Goal: Task Accomplishment & Management: Manage account settings

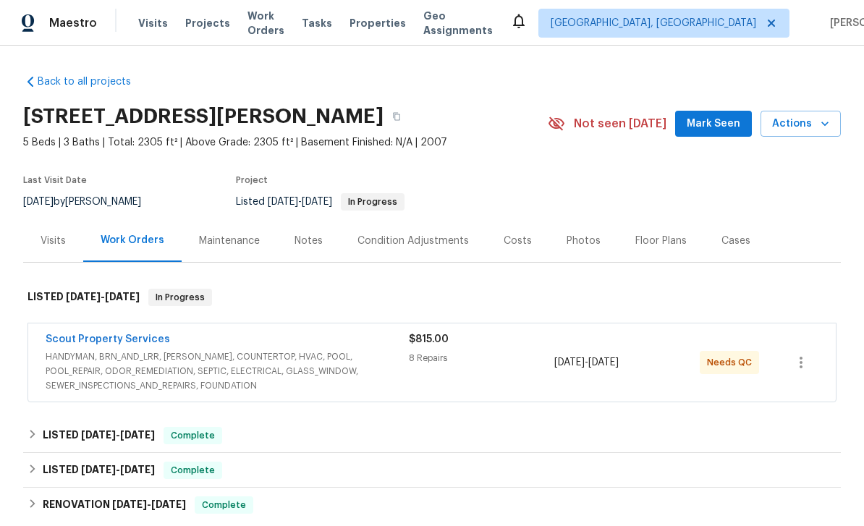
click at [720, 125] on span "Mark Seen" at bounding box center [714, 124] width 54 height 18
click at [145, 355] on span "HANDYMAN, BRN_AND_LRR, [PERSON_NAME], COUNTERTOP, HVAC, POOL, POOL_REPAIR, ODOR…" at bounding box center [227, 370] width 363 height 43
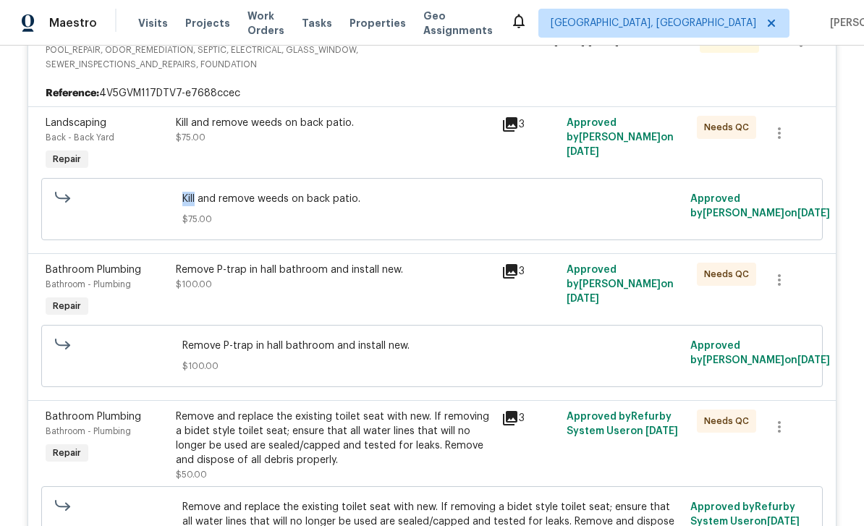
scroll to position [189, 0]
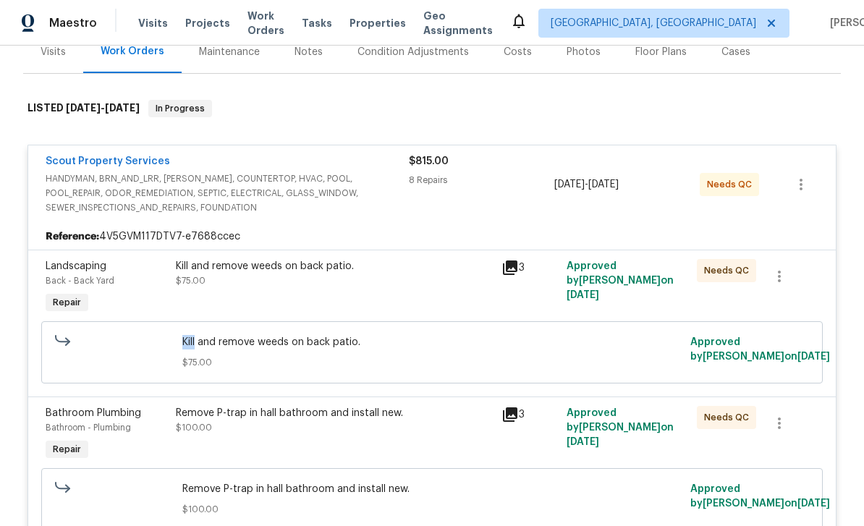
click at [111, 281] on span "Back - Back Yard" at bounding box center [80, 280] width 69 height 9
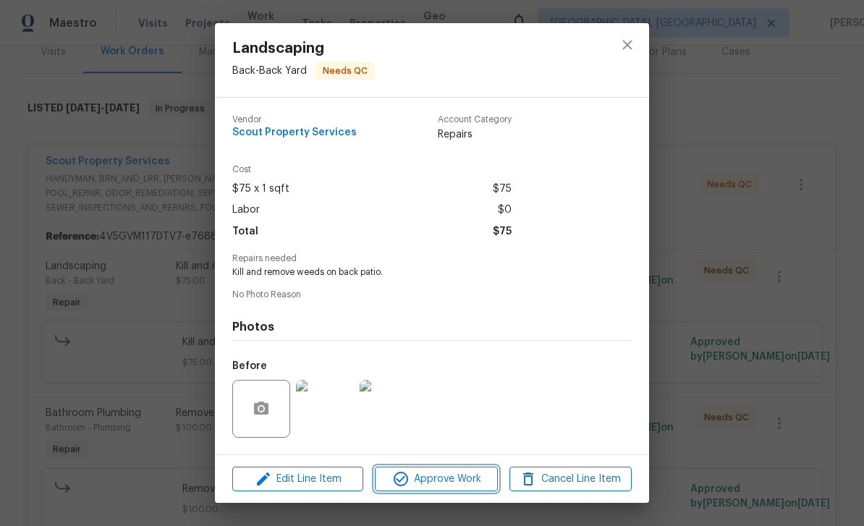
click at [451, 474] on span "Approve Work" at bounding box center [436, 479] width 114 height 18
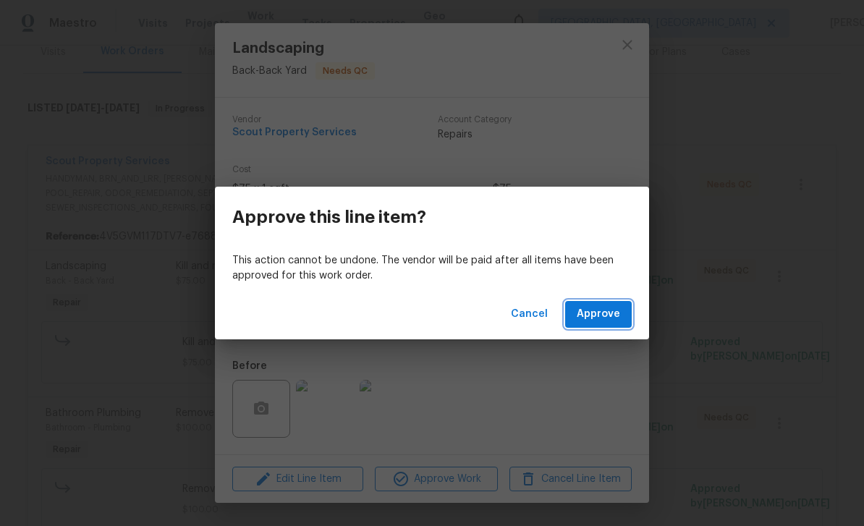
click at [603, 308] on span "Approve" at bounding box center [598, 314] width 43 height 18
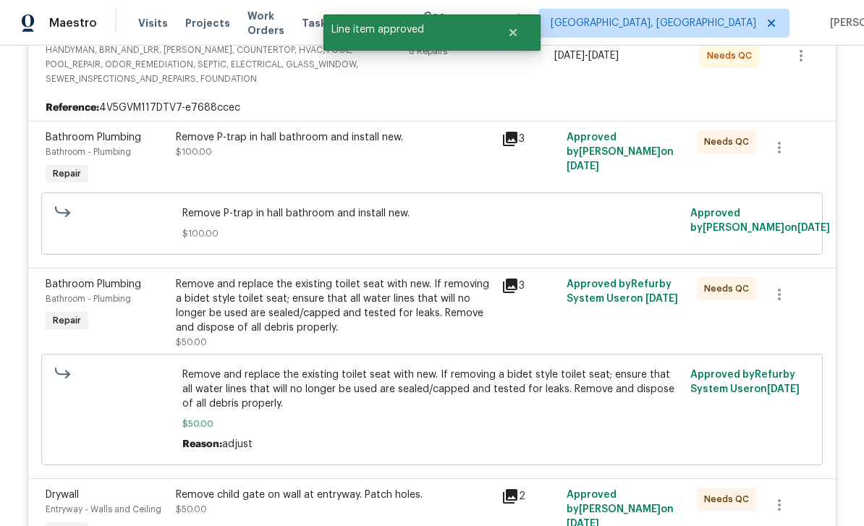
scroll to position [314, 0]
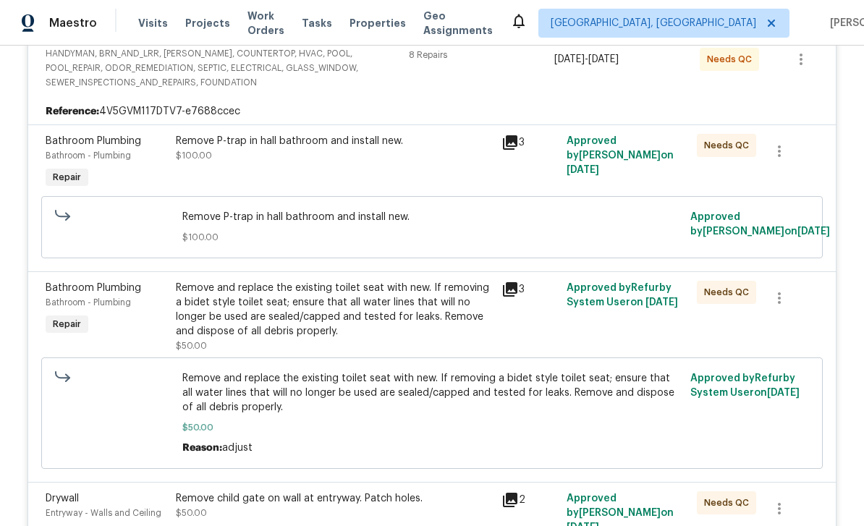
click at [112, 148] on div "Bathroom - Plumbing" at bounding box center [107, 155] width 122 height 14
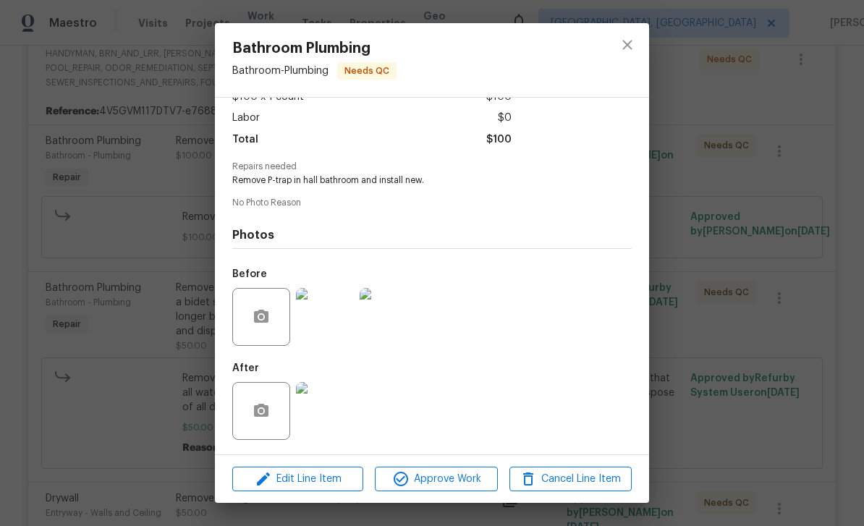
scroll to position [97, 0]
click at [328, 410] on img at bounding box center [325, 411] width 58 height 58
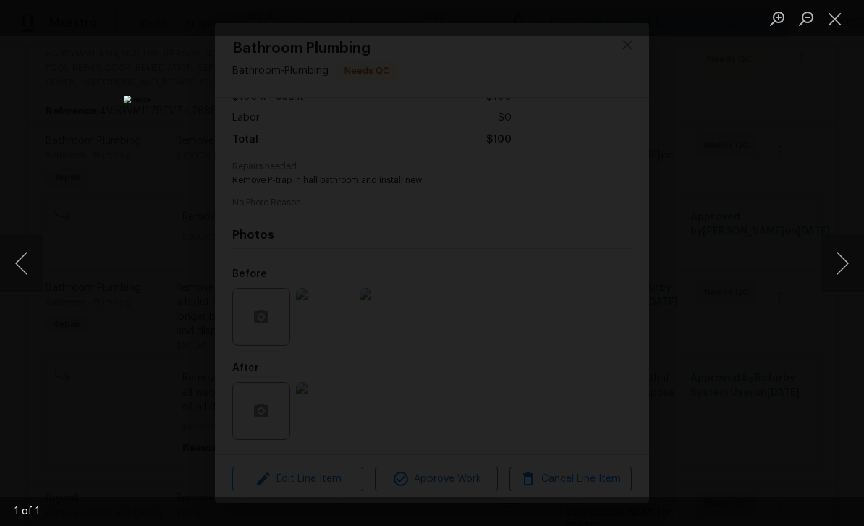
click at [831, 19] on button "Close lightbox" at bounding box center [834, 18] width 29 height 25
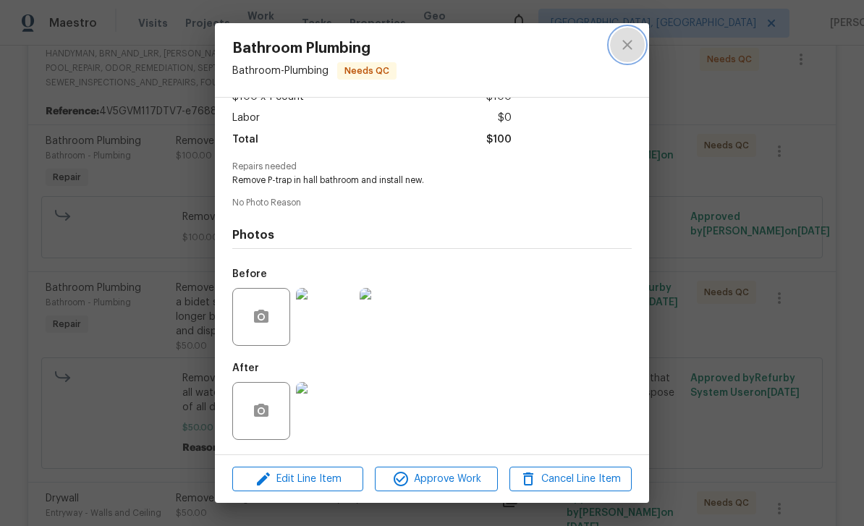
click at [624, 39] on icon "close" at bounding box center [627, 44] width 17 height 17
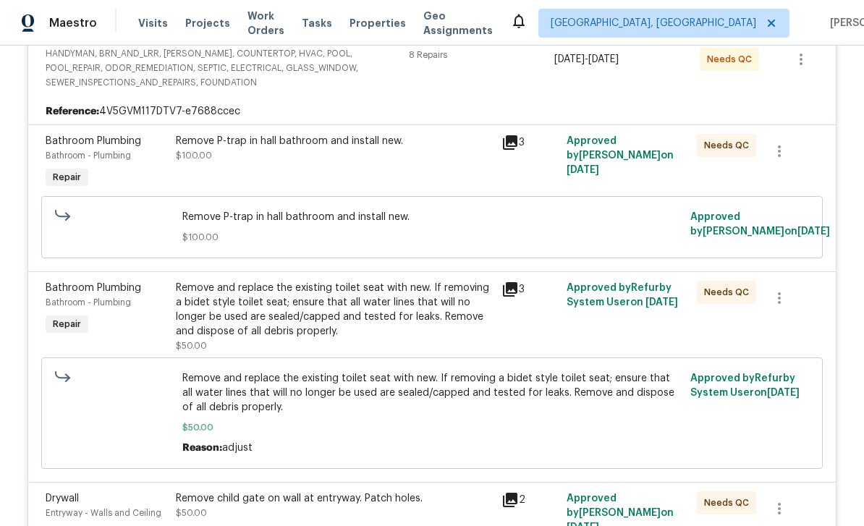
click at [111, 148] on div "Bathroom Plumbing" at bounding box center [107, 141] width 122 height 14
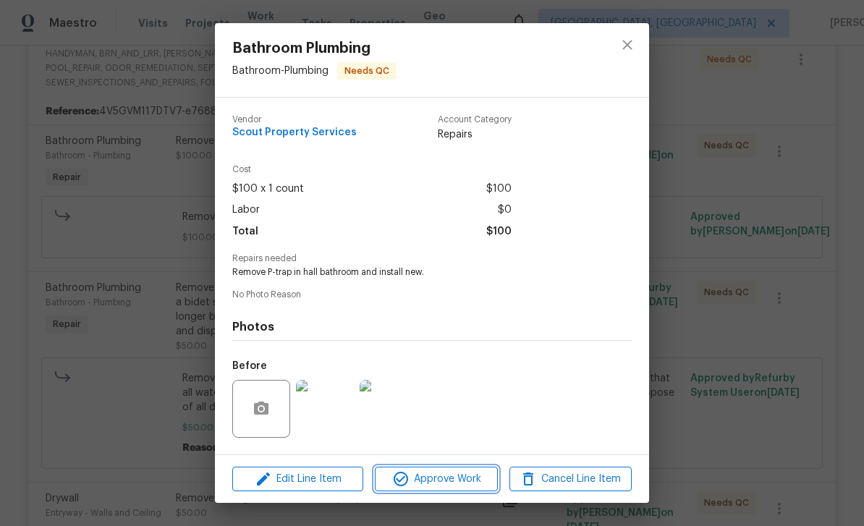
click at [461, 483] on span "Approve Work" at bounding box center [436, 479] width 114 height 18
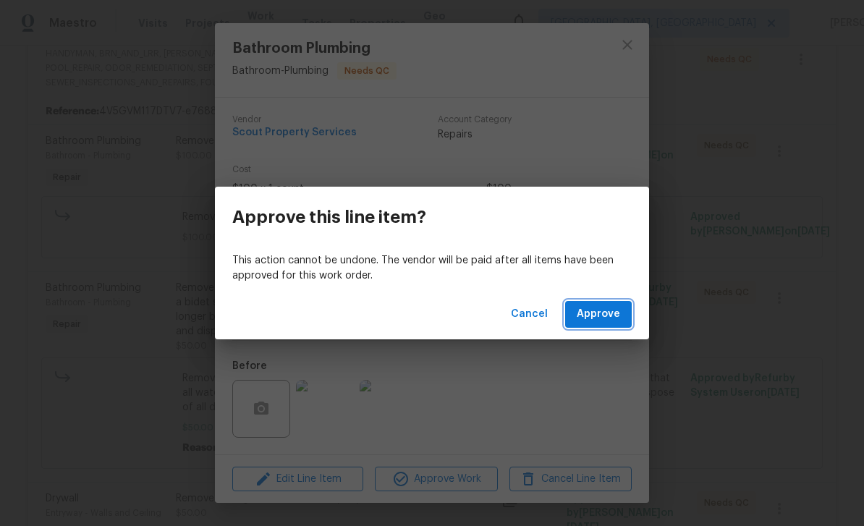
click at [612, 316] on span "Approve" at bounding box center [598, 314] width 43 height 18
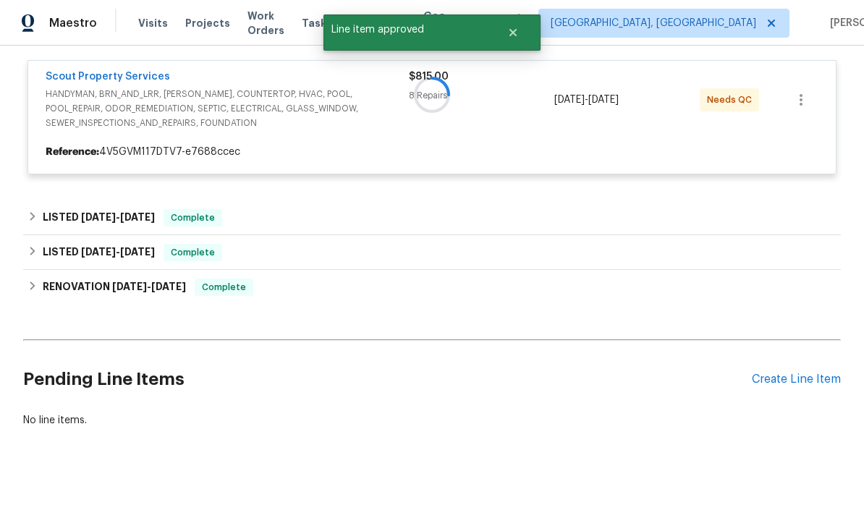
scroll to position [226, 0]
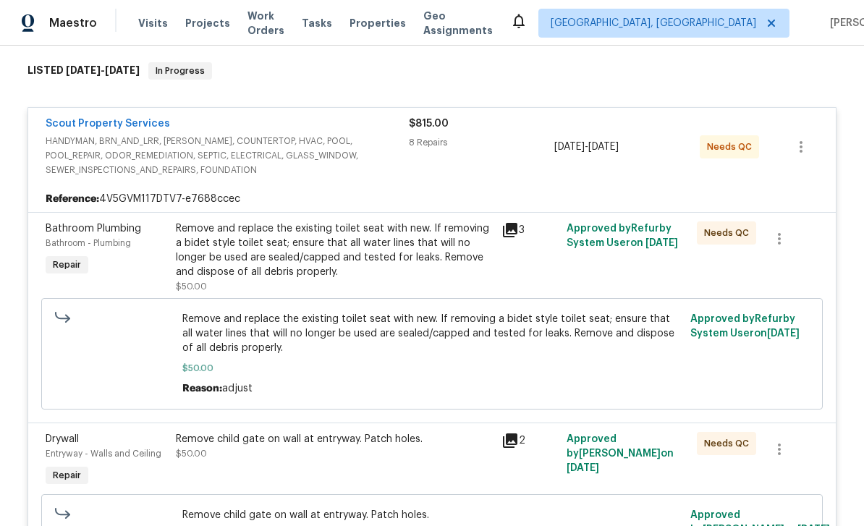
click at [114, 221] on div "Bathroom Plumbing" at bounding box center [107, 228] width 122 height 14
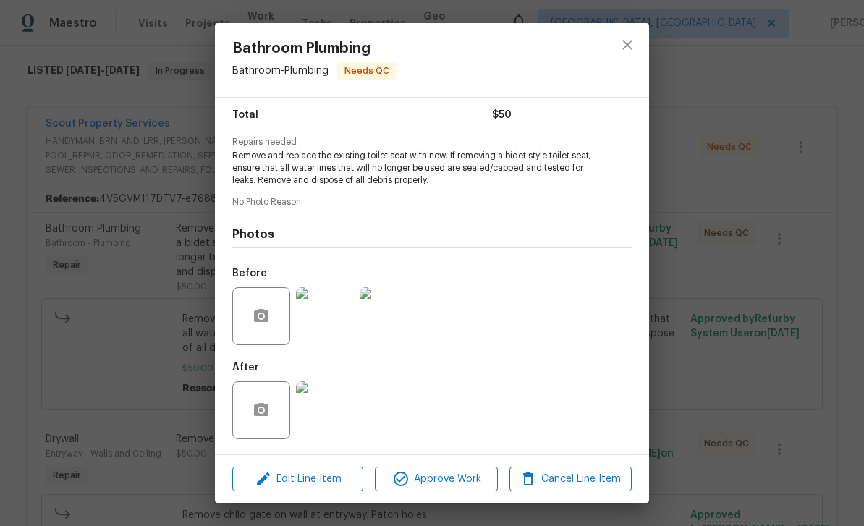
scroll to position [119, 0]
click at [327, 399] on img at bounding box center [325, 410] width 58 height 58
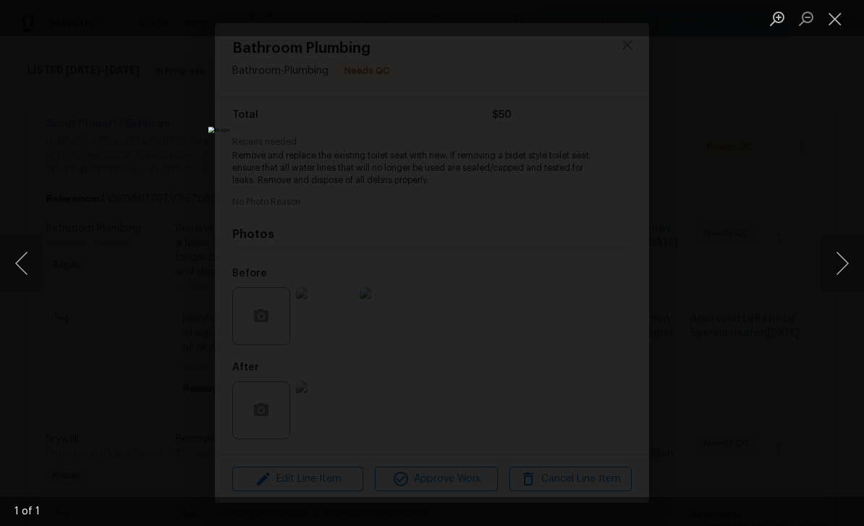
click at [840, 20] on button "Close lightbox" at bounding box center [834, 18] width 29 height 25
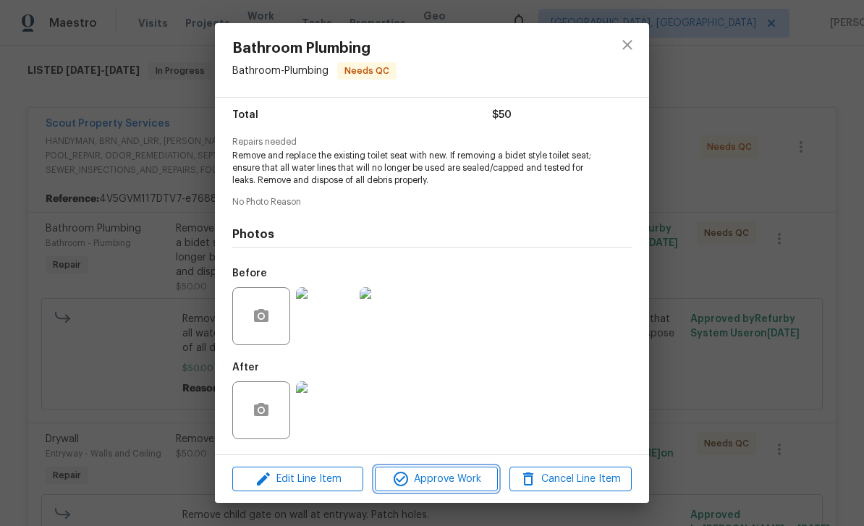
click at [453, 480] on span "Approve Work" at bounding box center [436, 479] width 114 height 18
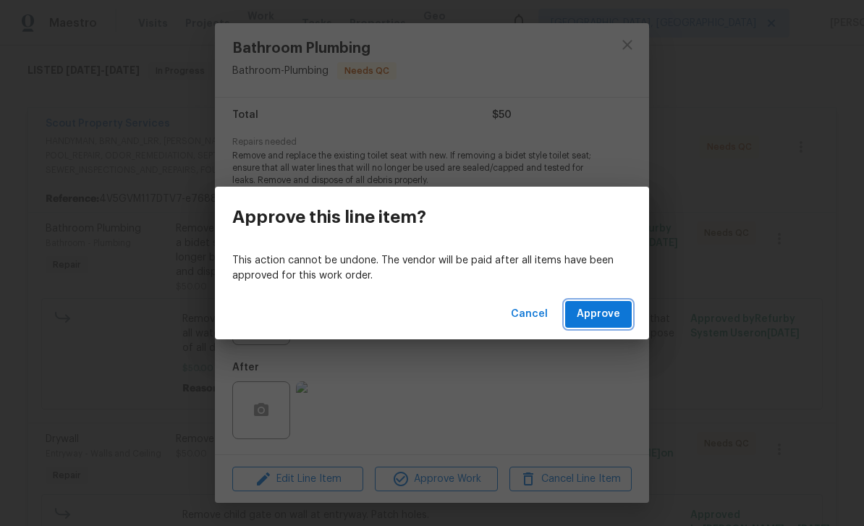
click at [600, 307] on span "Approve" at bounding box center [598, 314] width 43 height 18
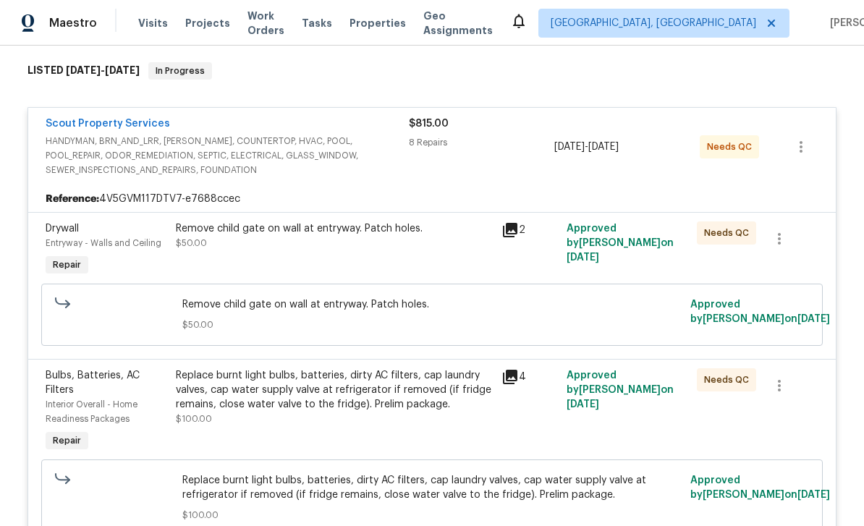
click at [93, 234] on div "Drywall" at bounding box center [107, 228] width 122 height 14
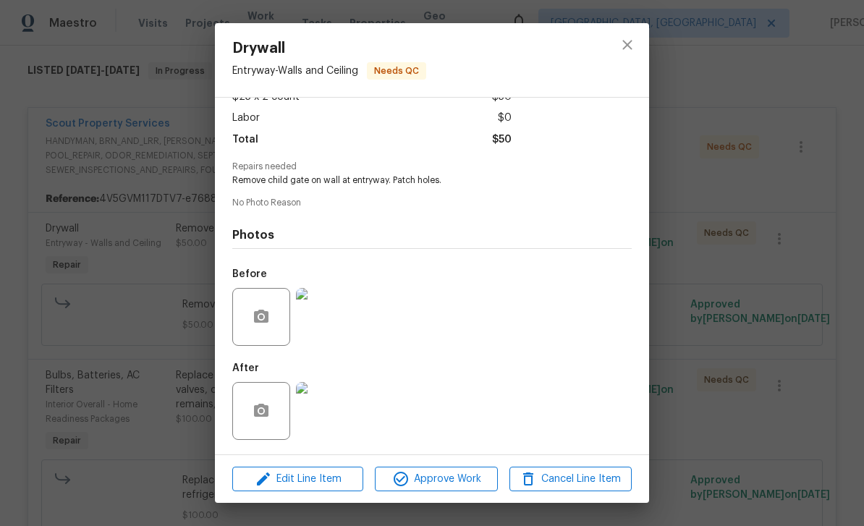
scroll to position [97, 0]
click at [323, 406] on img at bounding box center [325, 411] width 58 height 58
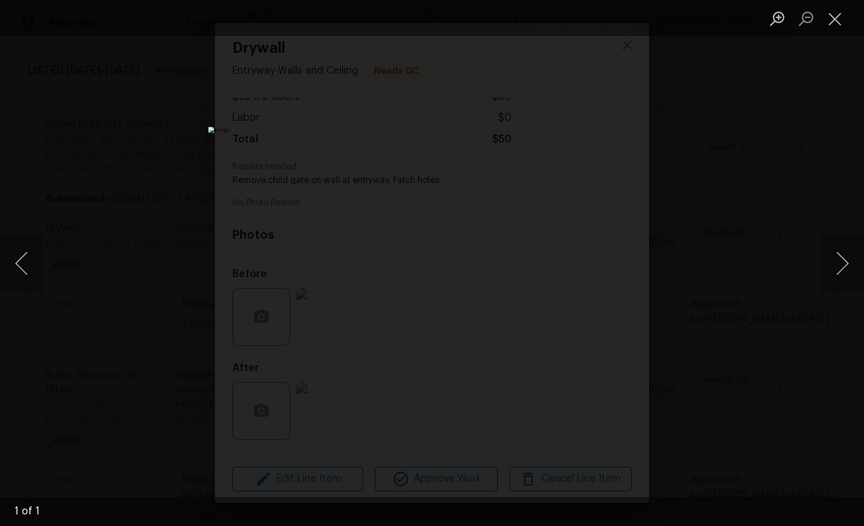
click at [844, 15] on button "Close lightbox" at bounding box center [834, 18] width 29 height 25
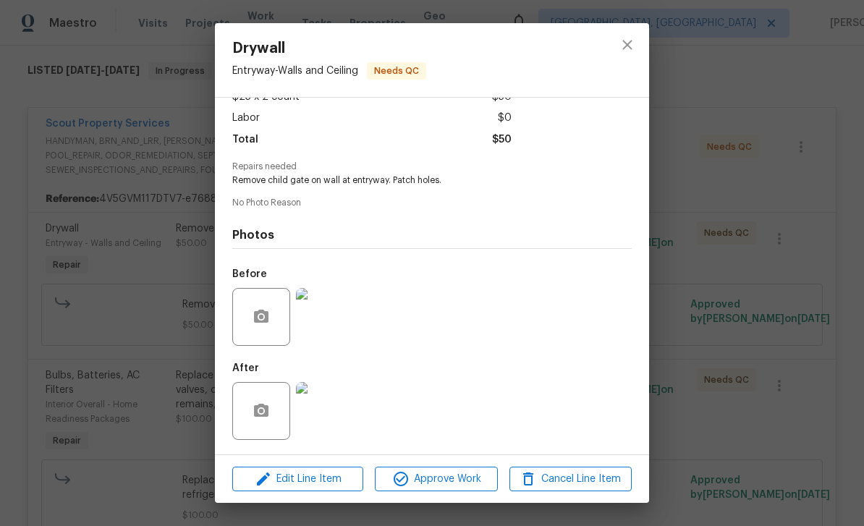
click at [318, 313] on img at bounding box center [325, 317] width 58 height 58
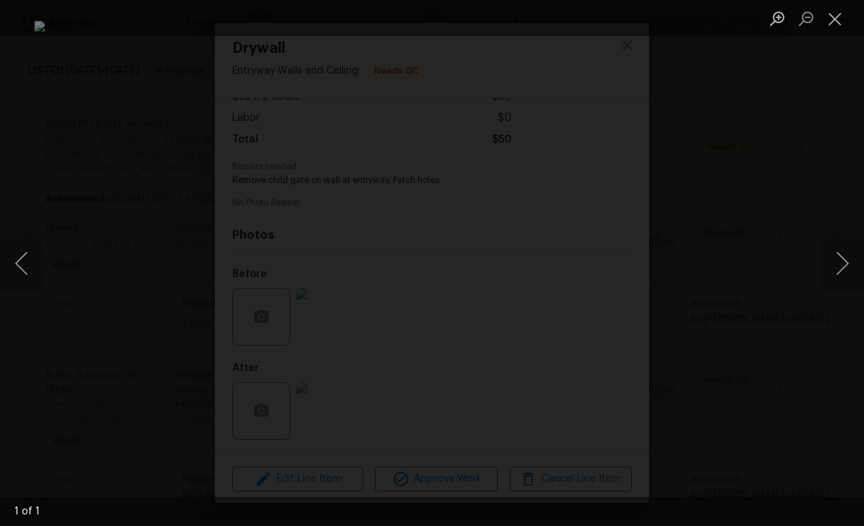
click at [835, 19] on button "Close lightbox" at bounding box center [834, 18] width 29 height 25
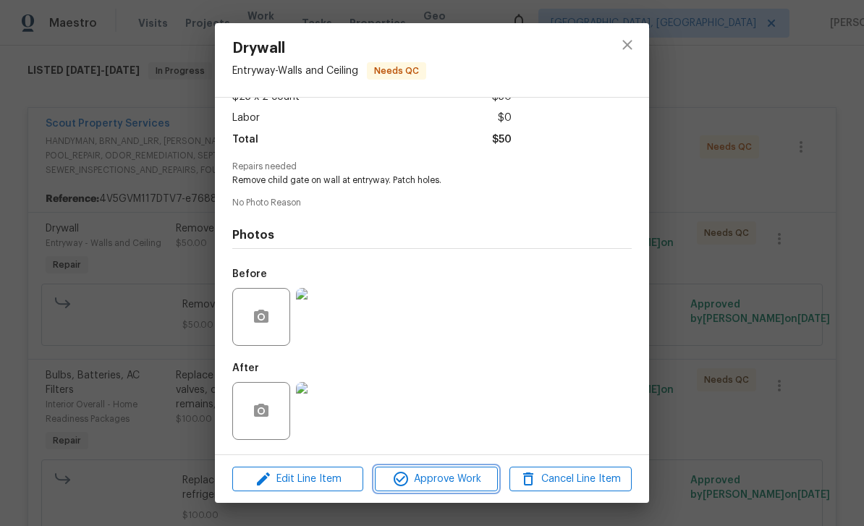
click at [447, 477] on span "Approve Work" at bounding box center [436, 479] width 114 height 18
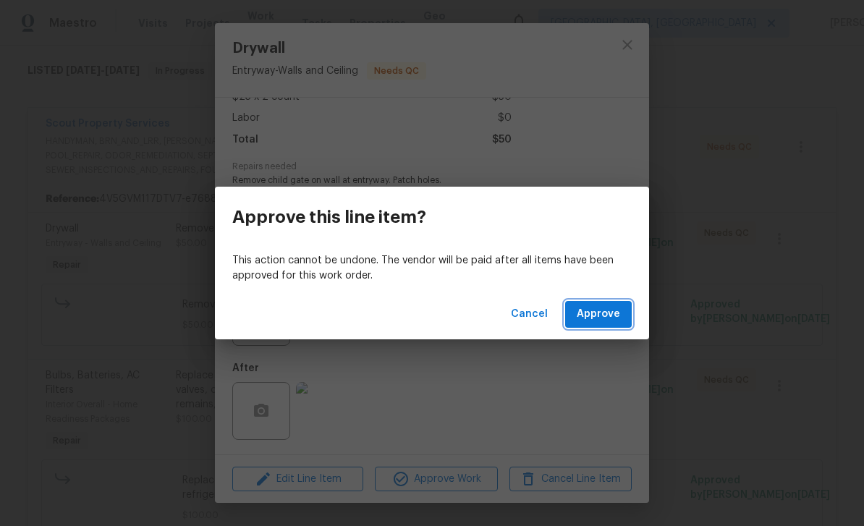
click at [598, 312] on span "Approve" at bounding box center [598, 314] width 43 height 18
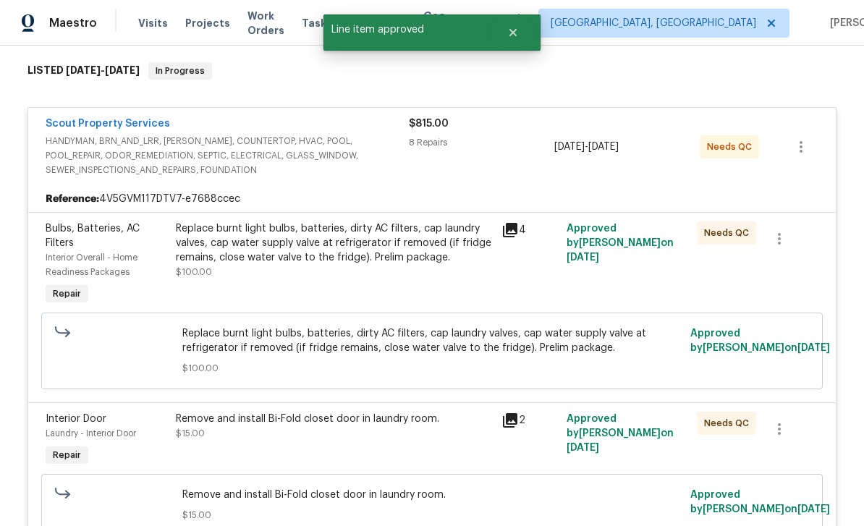
click at [69, 242] on span "Bulbs, Batteries, AC Filters" at bounding box center [93, 236] width 94 height 25
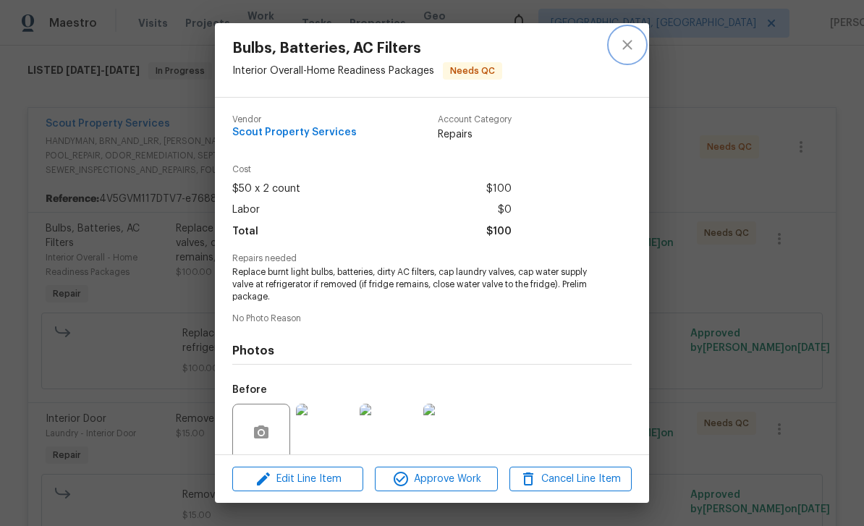
click at [620, 40] on icon "close" at bounding box center [627, 44] width 17 height 17
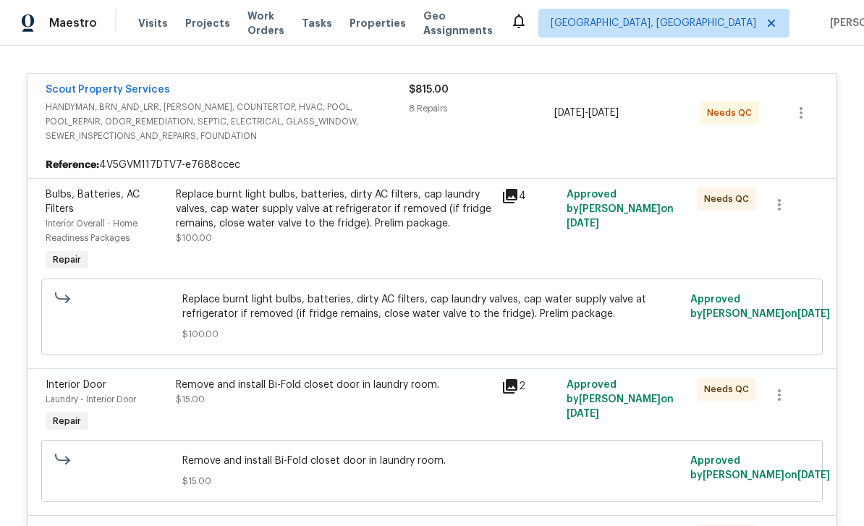
scroll to position [289, 0]
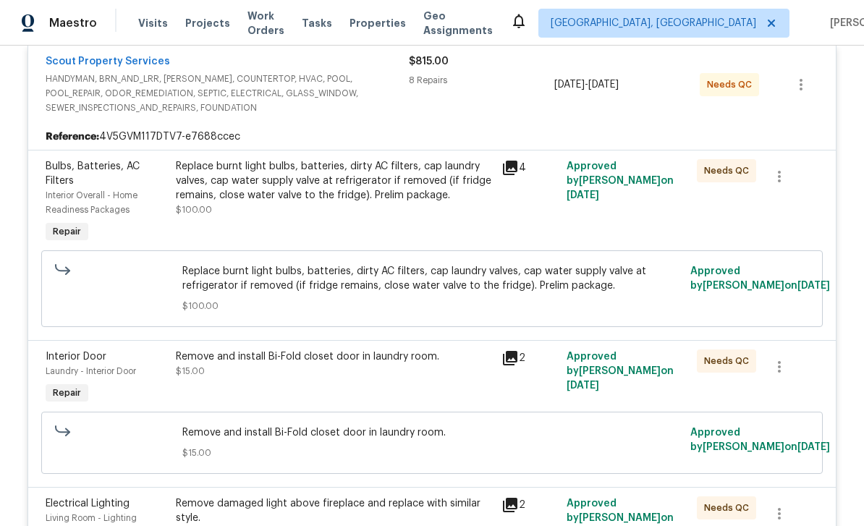
click at [72, 363] on div "Interior Door" at bounding box center [107, 356] width 122 height 14
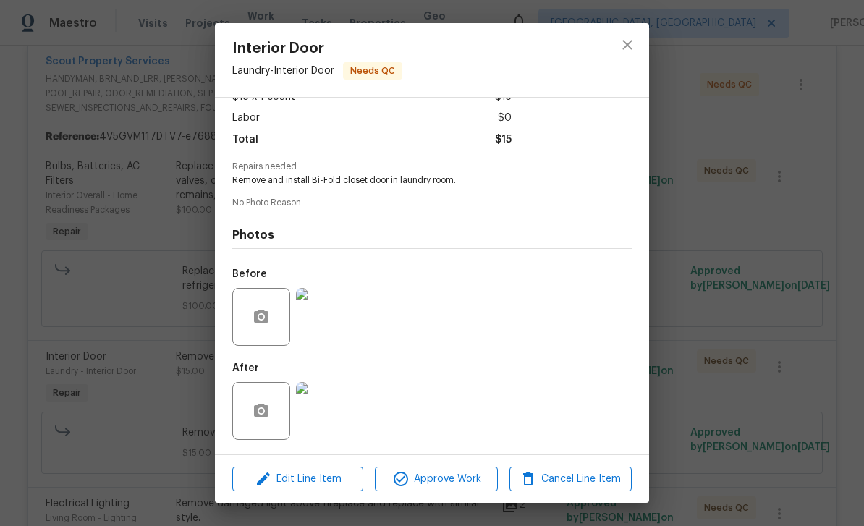
scroll to position [97, 0]
click at [333, 311] on img at bounding box center [325, 317] width 58 height 58
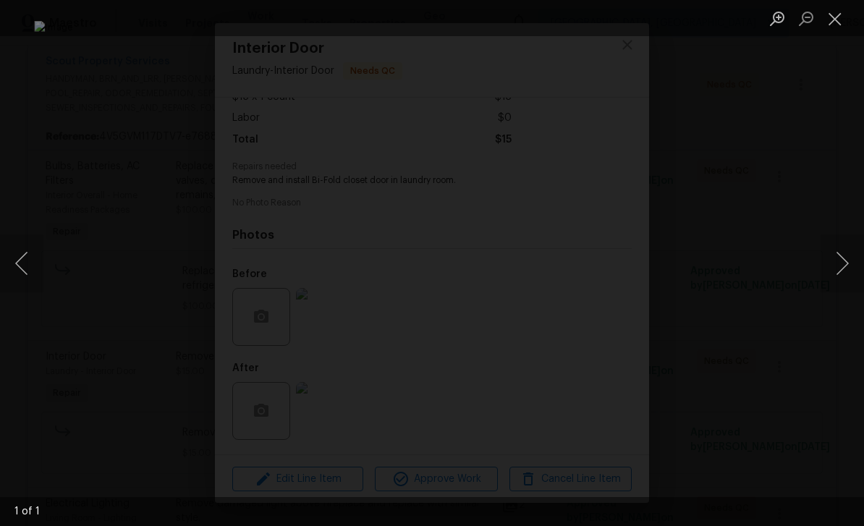
click at [839, 12] on button "Close lightbox" at bounding box center [834, 18] width 29 height 25
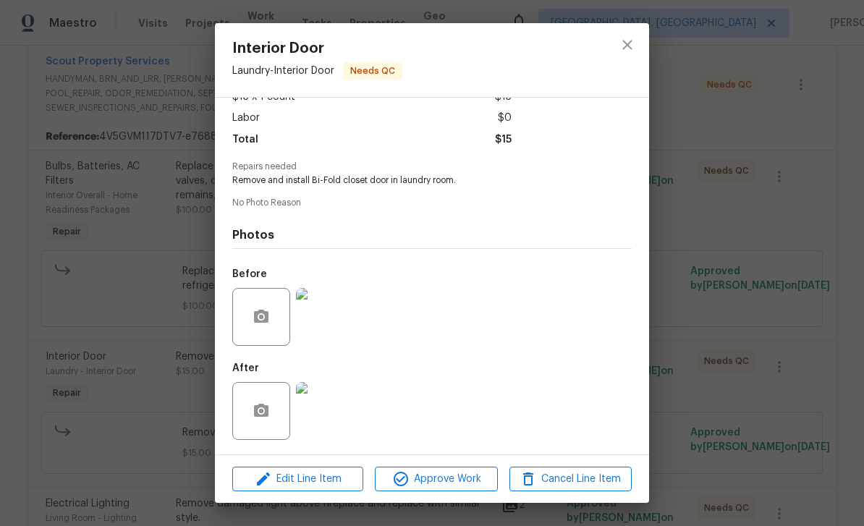
click at [336, 418] on img at bounding box center [325, 411] width 58 height 58
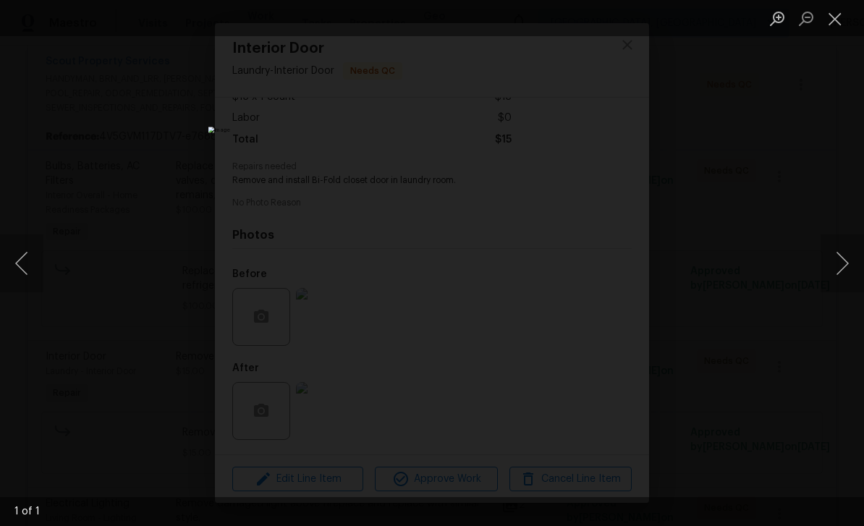
click at [839, 25] on button "Close lightbox" at bounding box center [834, 18] width 29 height 25
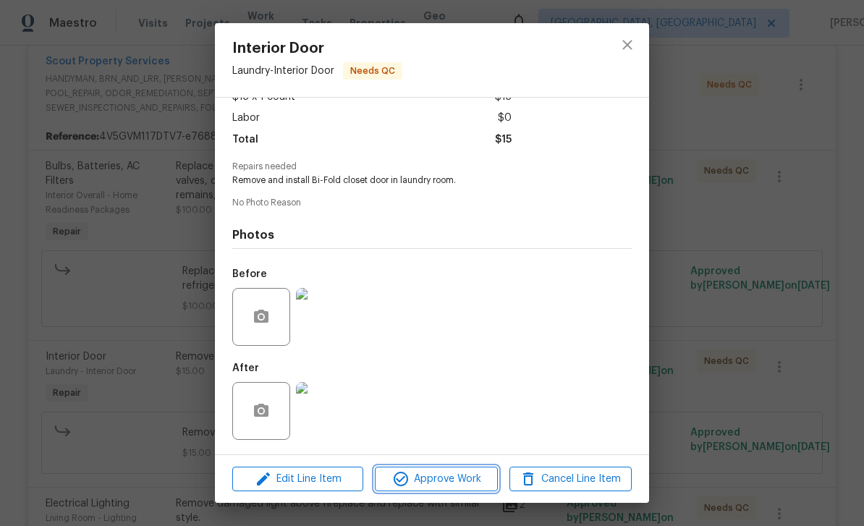
click at [454, 476] on span "Approve Work" at bounding box center [436, 479] width 114 height 18
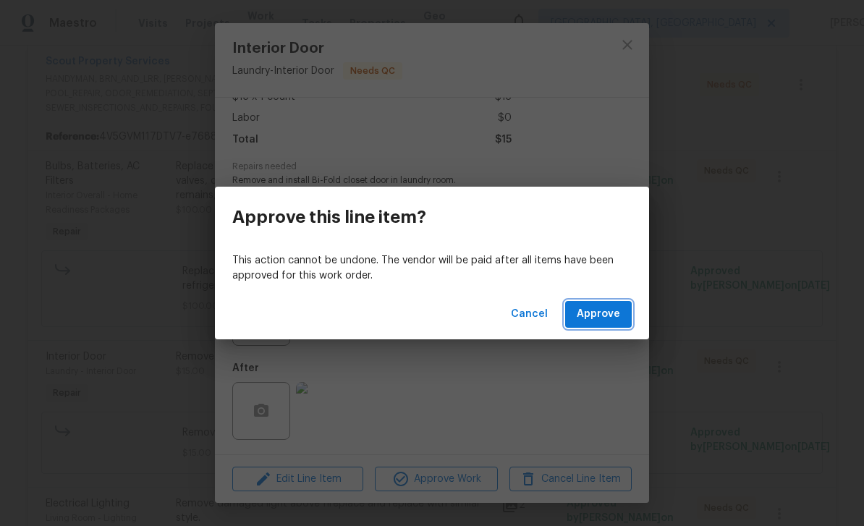
click at [595, 311] on span "Approve" at bounding box center [598, 314] width 43 height 18
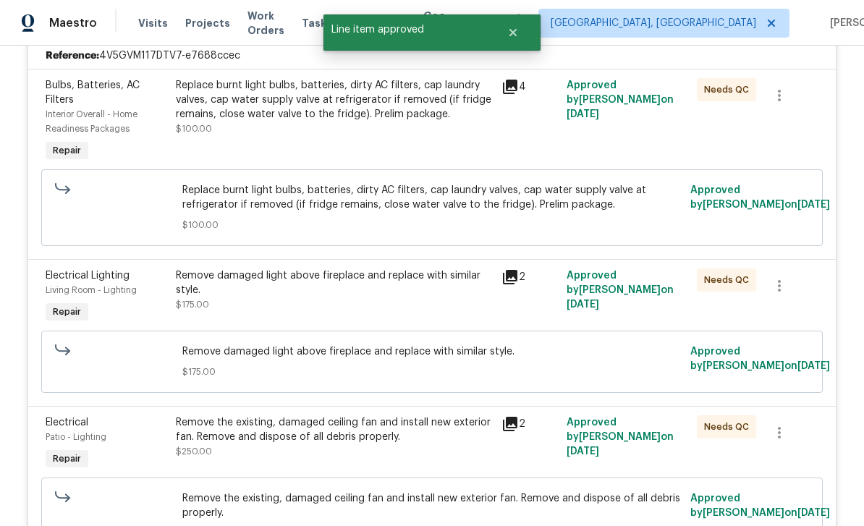
scroll to position [407, 0]
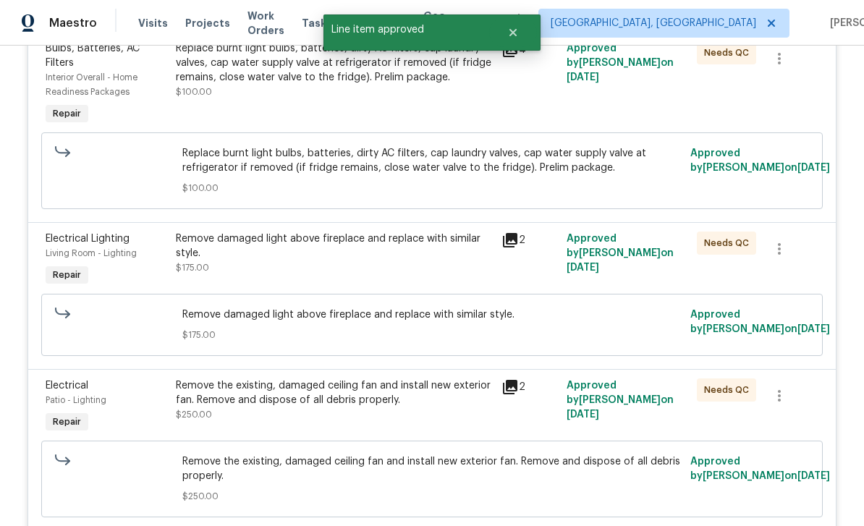
click at [78, 244] on span "Electrical Lighting" at bounding box center [88, 239] width 84 height 10
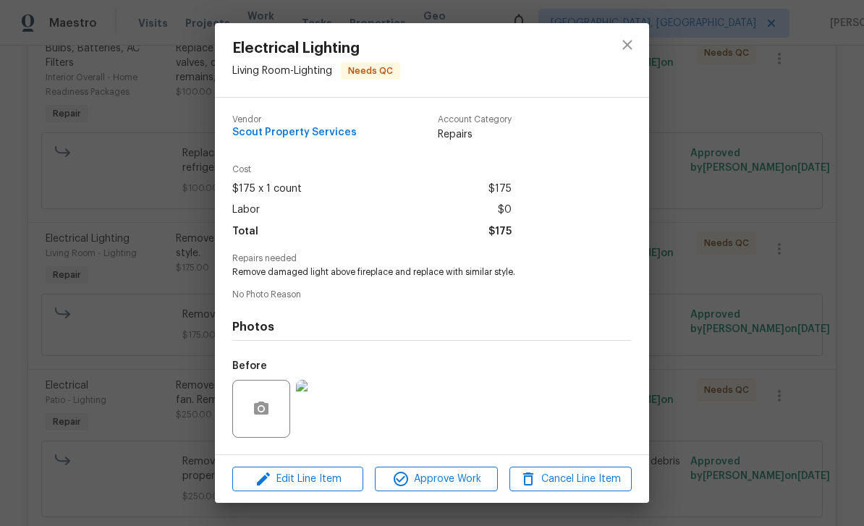
click at [333, 407] on img at bounding box center [325, 409] width 58 height 58
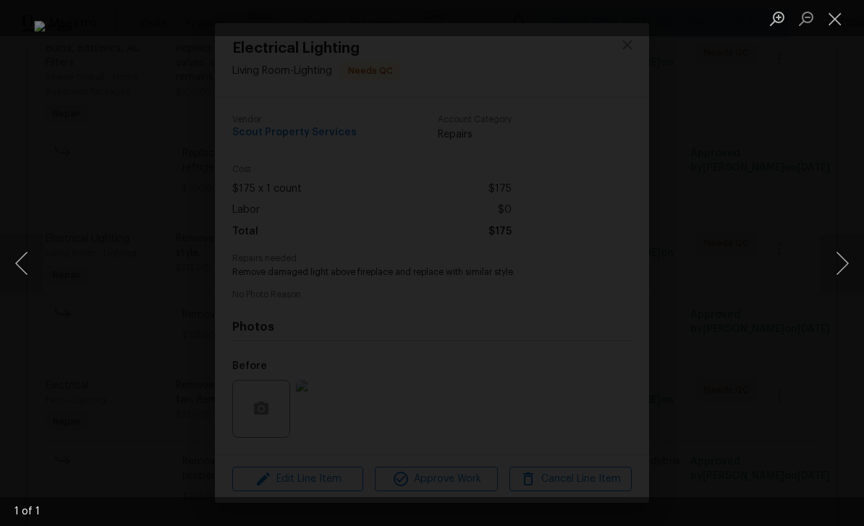
click at [836, 25] on button "Close lightbox" at bounding box center [834, 18] width 29 height 25
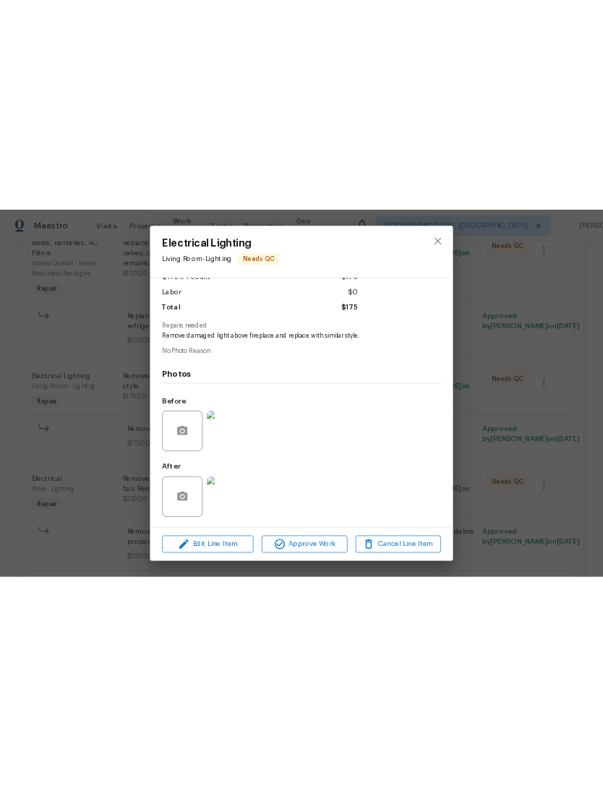
scroll to position [97, 0]
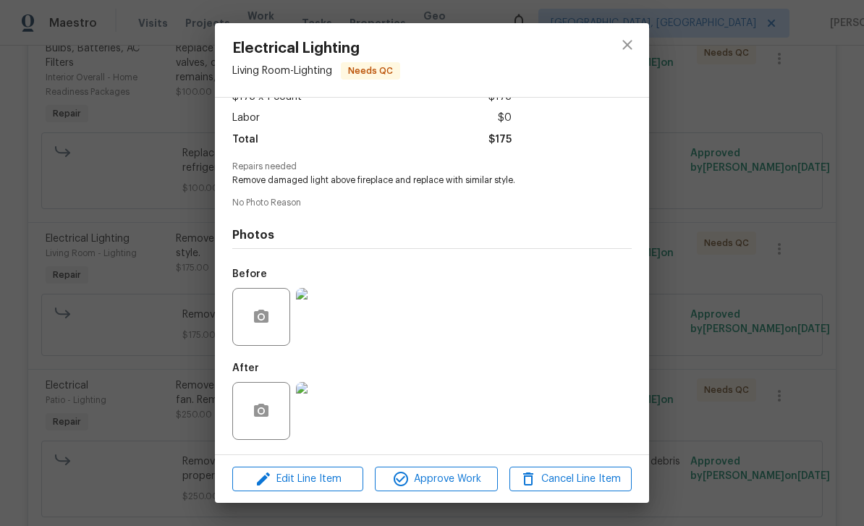
click at [324, 411] on img at bounding box center [325, 411] width 58 height 58
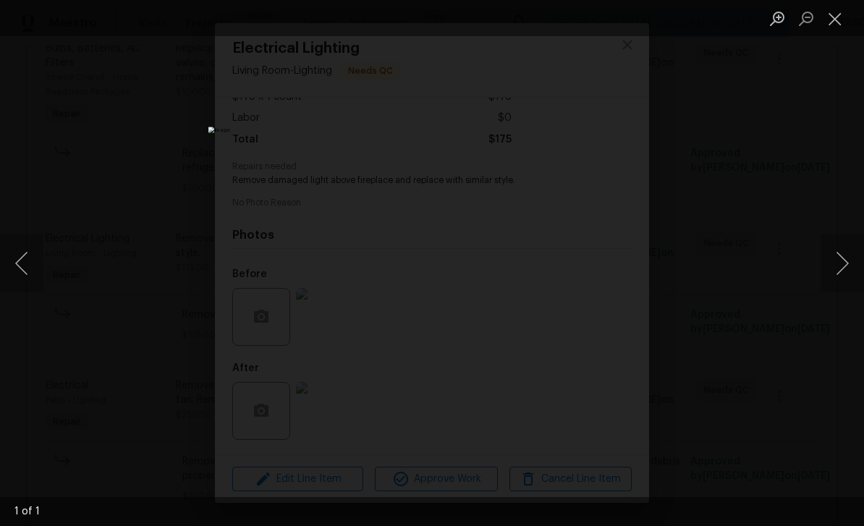
scroll to position [0, 0]
click at [841, 17] on button "Close lightbox" at bounding box center [834, 18] width 29 height 25
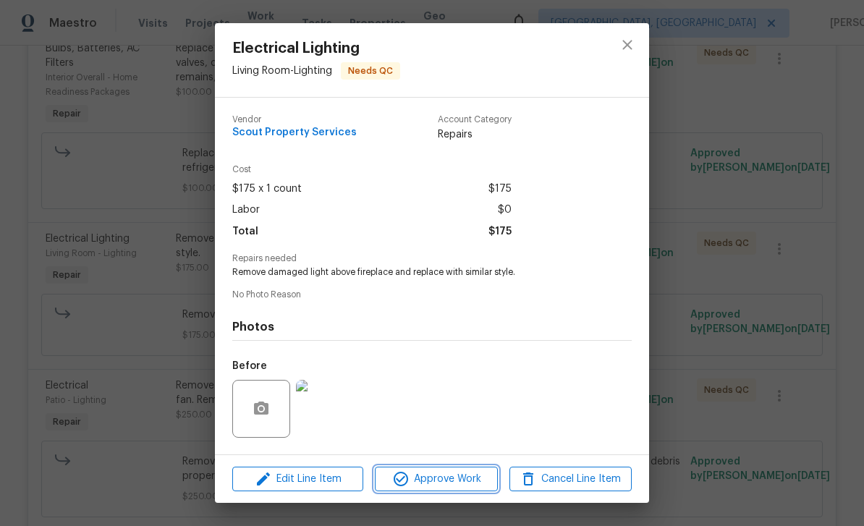
click at [448, 480] on span "Approve Work" at bounding box center [436, 479] width 114 height 18
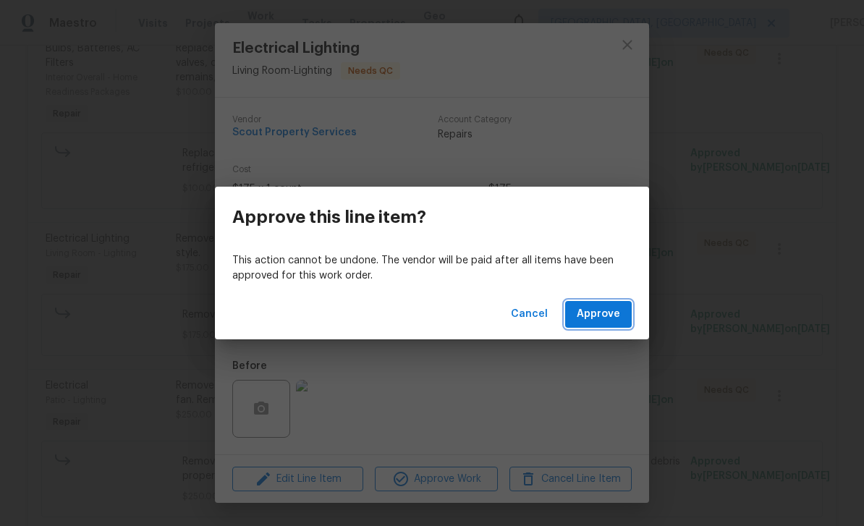
click at [602, 315] on span "Approve" at bounding box center [598, 314] width 43 height 18
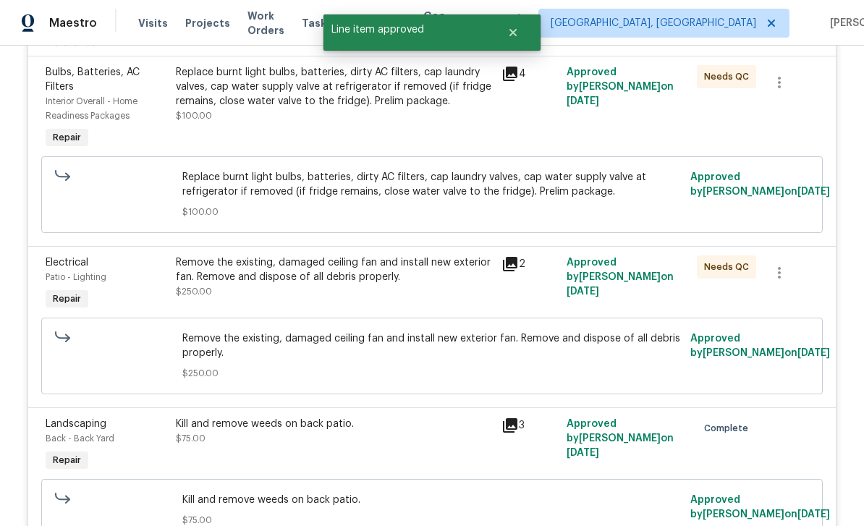
scroll to position [411, 0]
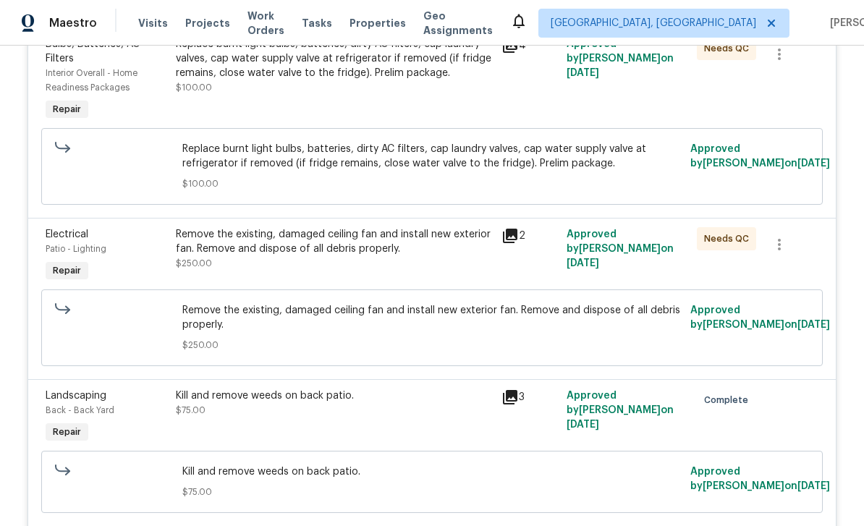
click at [64, 230] on span "Electrical" at bounding box center [67, 234] width 43 height 10
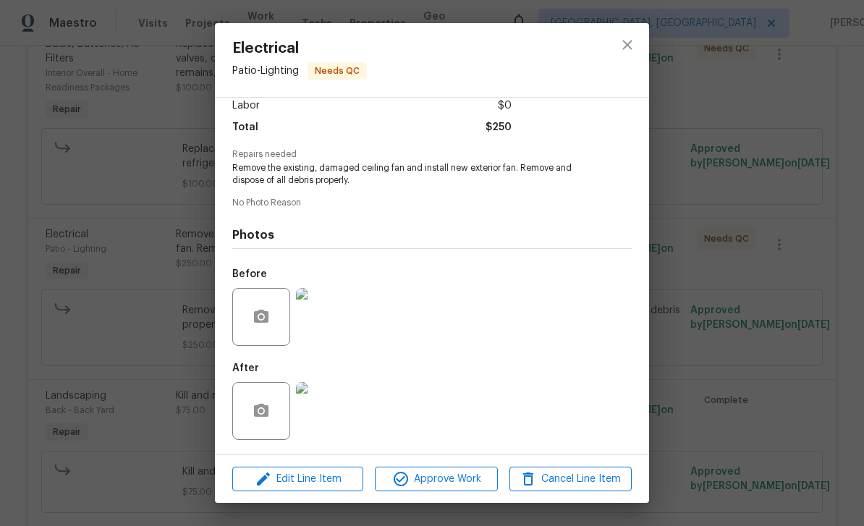
scroll to position [109, 0]
click at [453, 472] on span "Approve Work" at bounding box center [436, 479] width 114 height 18
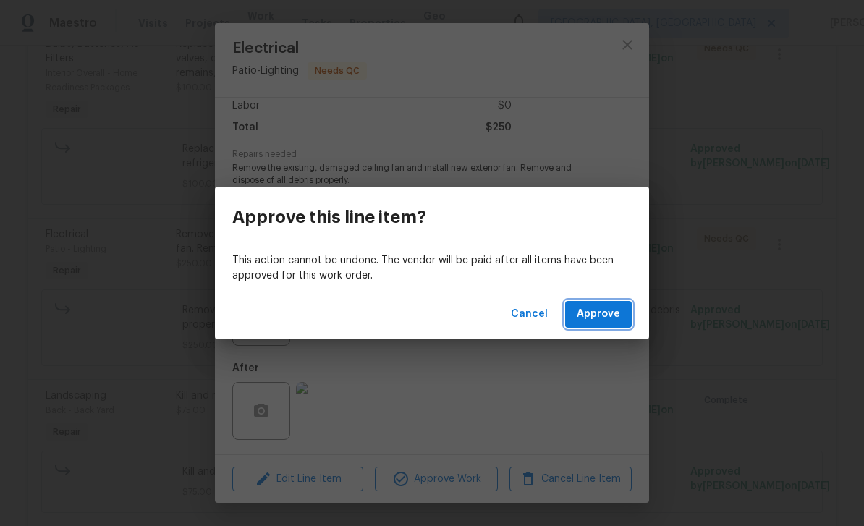
click at [602, 321] on span "Approve" at bounding box center [598, 314] width 43 height 18
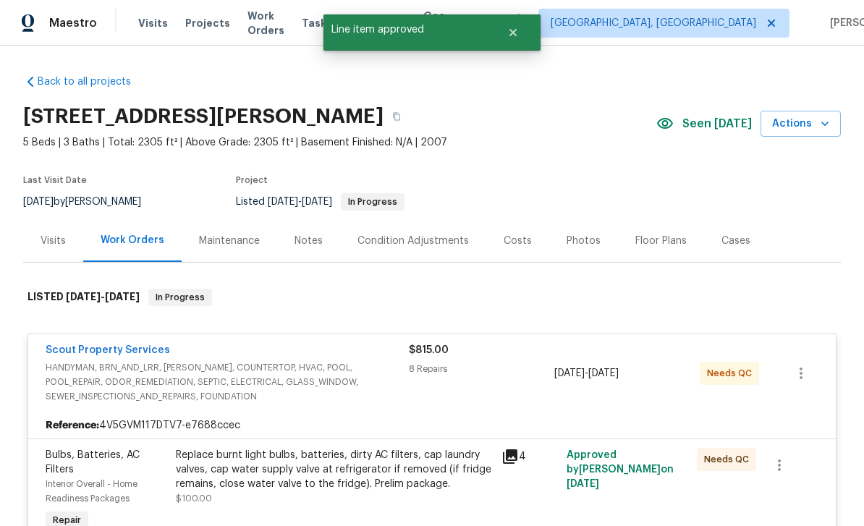
scroll to position [0, 0]
click at [227, 237] on div "Maintenance" at bounding box center [229, 241] width 61 height 14
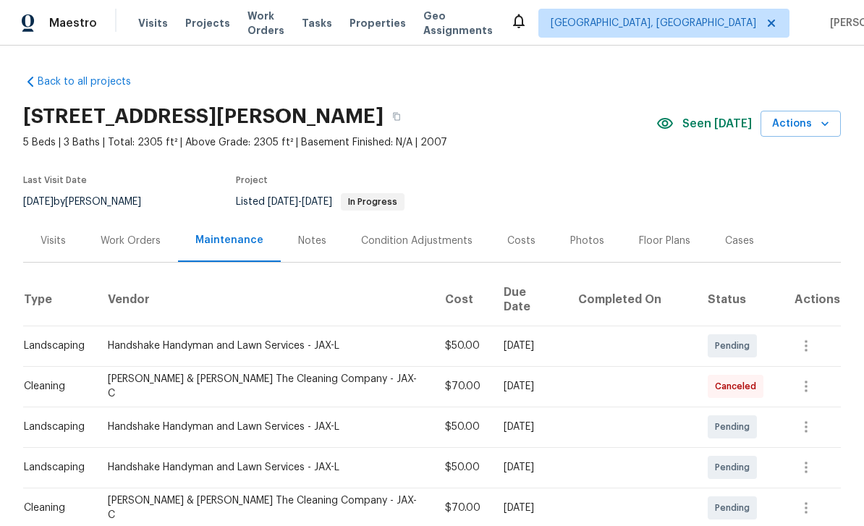
click at [123, 239] on div "Work Orders" at bounding box center [131, 241] width 60 height 14
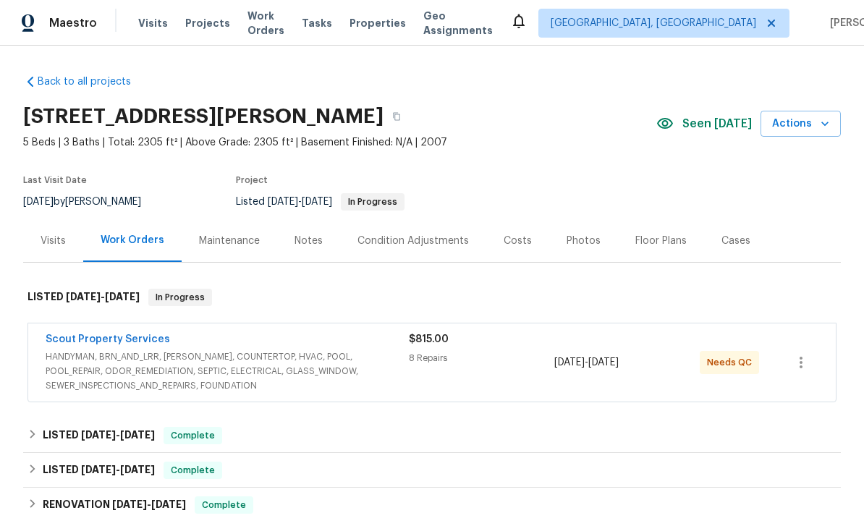
click at [65, 343] on link "Scout Property Services" at bounding box center [108, 339] width 124 height 10
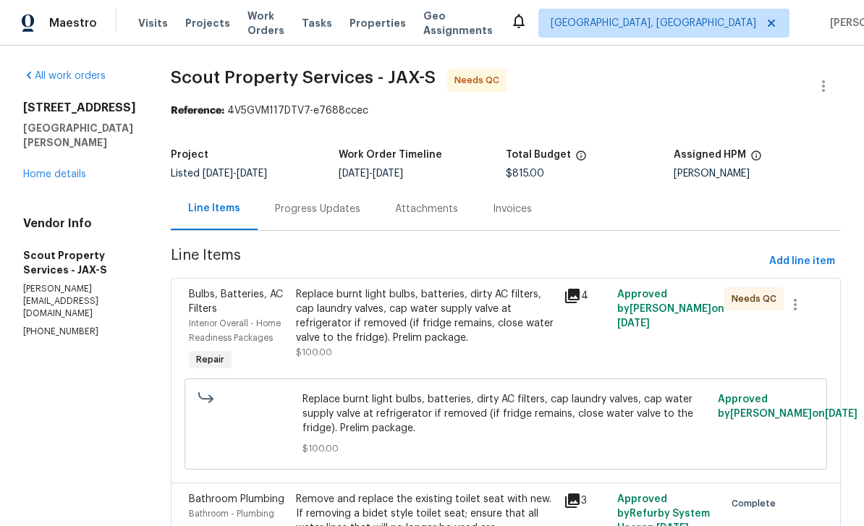
click at [289, 209] on div "Progress Updates" at bounding box center [317, 209] width 85 height 14
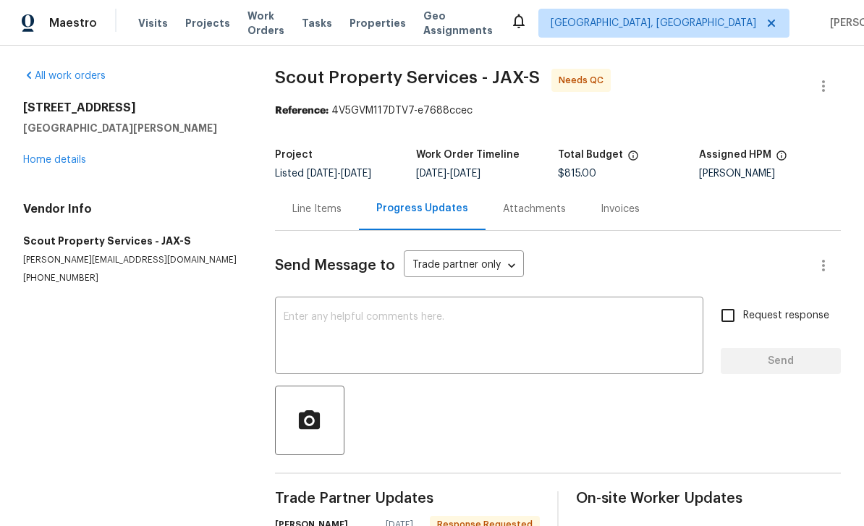
click at [427, 334] on textarea at bounding box center [489, 337] width 411 height 51
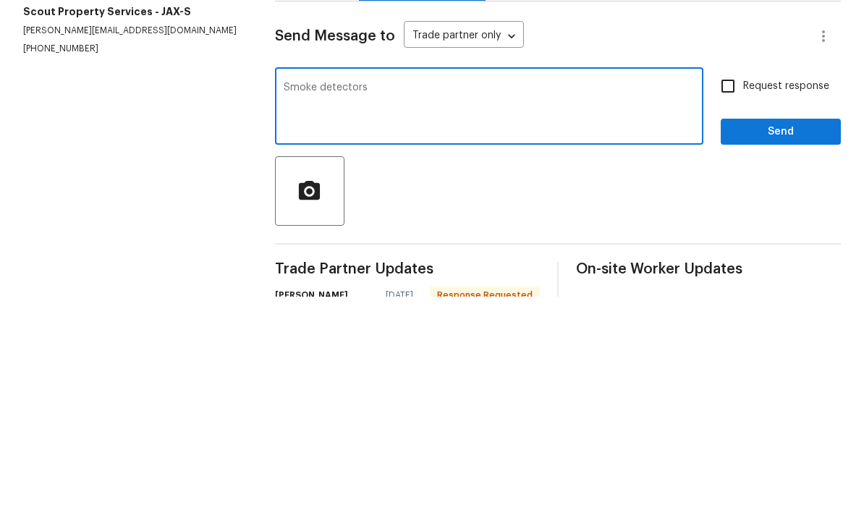
click at [326, 312] on textarea "Smoke detectors" at bounding box center [489, 337] width 411 height 51
click at [286, 300] on div "Smoke detectors x ​" at bounding box center [489, 337] width 428 height 74
click at [291, 312] on textarea "Smoke detectors" at bounding box center [489, 337] width 411 height 51
click at [297, 312] on textarea "Smoke detectors" at bounding box center [489, 337] width 411 height 51
click at [493, 312] on textarea "Several Smoke detectors" at bounding box center [489, 337] width 411 height 51
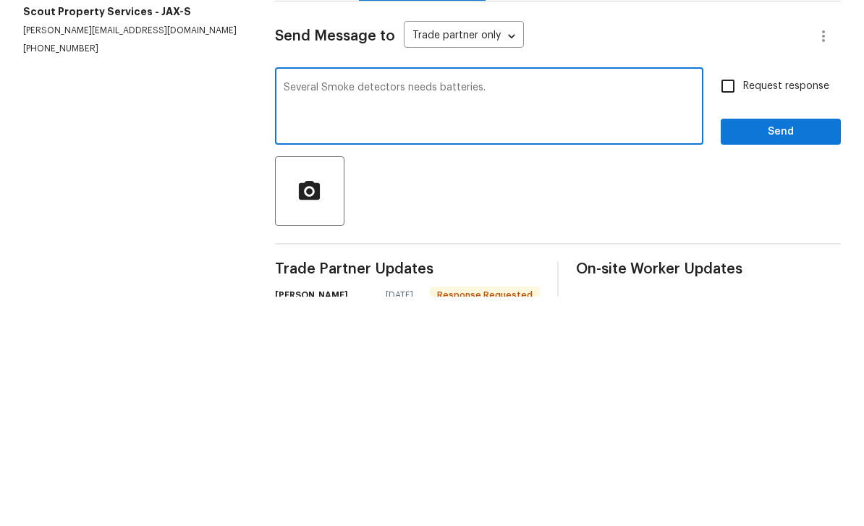
type textarea "Several Smoke detectors needs batteries."
click at [729, 300] on input "Request response" at bounding box center [728, 315] width 30 height 30
checkbox input "true"
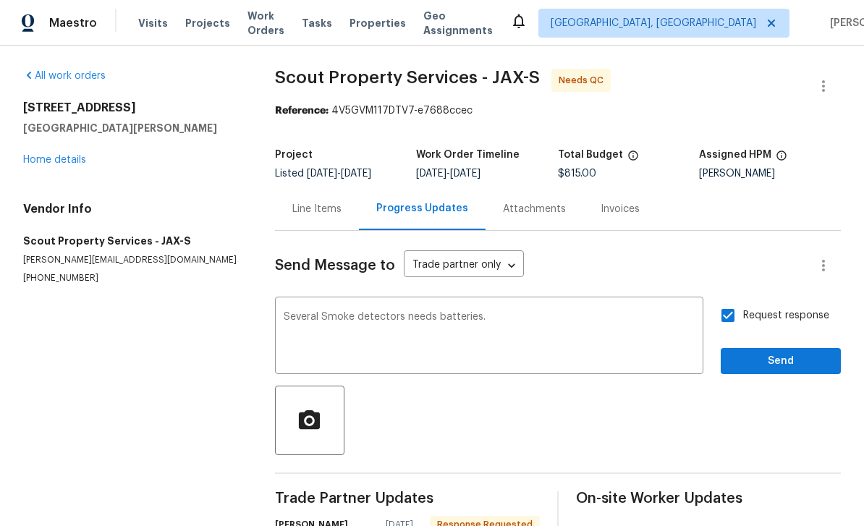
click at [541, 312] on textarea "Several Smoke detectors needs batteries." at bounding box center [489, 337] width 411 height 51
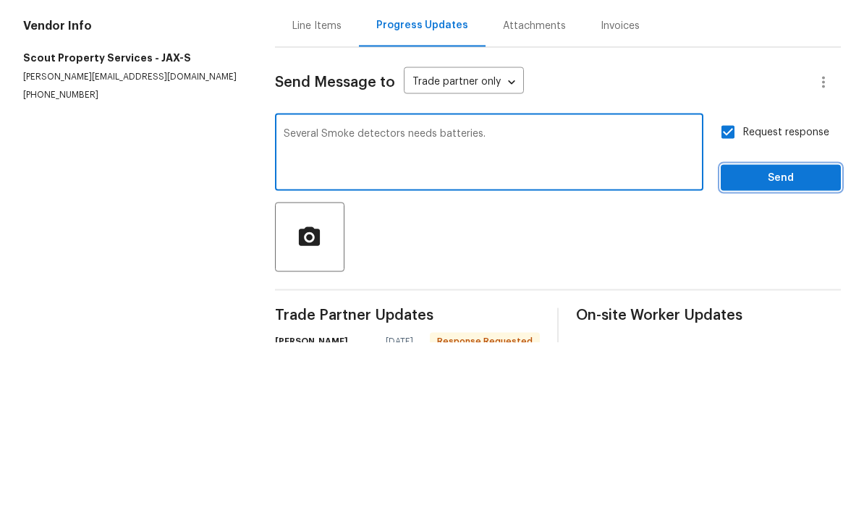
click at [770, 352] on span "Send" at bounding box center [780, 361] width 97 height 18
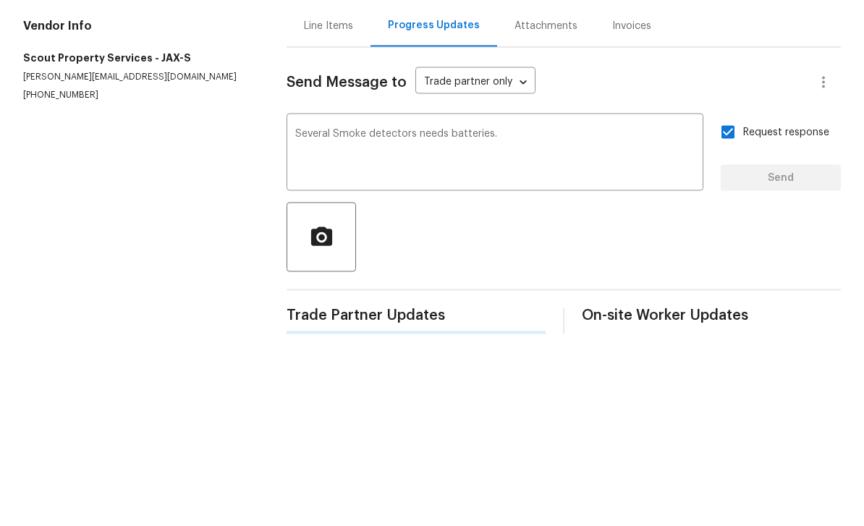
scroll to position [15, 0]
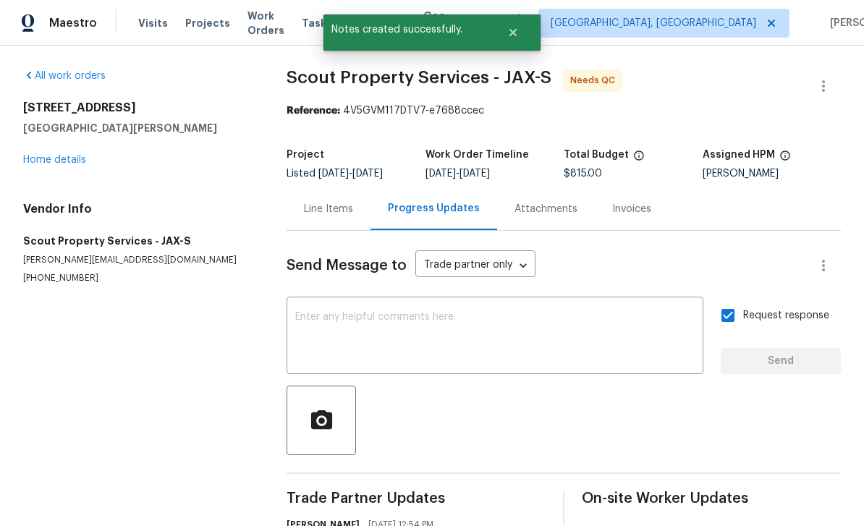
click at [43, 155] on link "Home details" at bounding box center [54, 160] width 63 height 10
